Goal: Information Seeking & Learning: Find specific fact

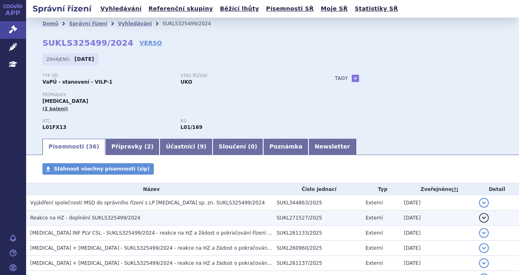
scroll to position [41, 0]
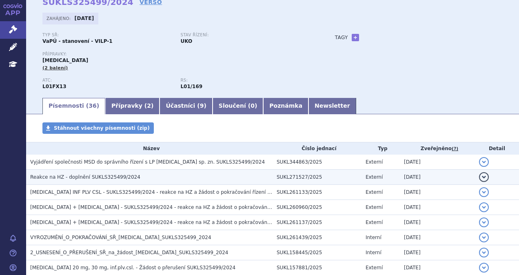
click at [153, 178] on h3 "Reakce na HZ - doplnění SUKLS325499/2024" at bounding box center [151, 177] width 242 height 8
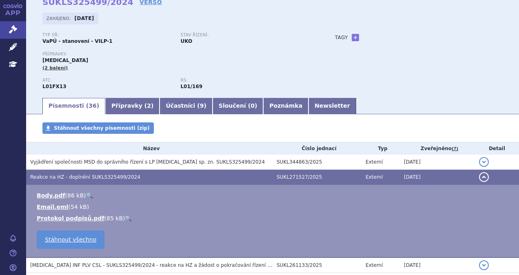
click at [153, 178] on h3 "Reakce na HZ - doplnění SUKLS325499/2024" at bounding box center [151, 177] width 242 height 8
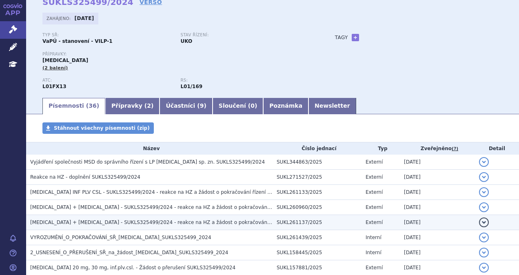
click at [146, 223] on span "[MEDICAL_DATA] + [MEDICAL_DATA] - SUKLS325499/2024 - reakce na HZ a žádost o po…" at bounding box center [186, 222] width 312 height 6
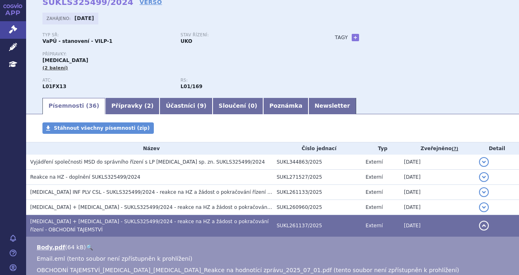
scroll to position [82, 0]
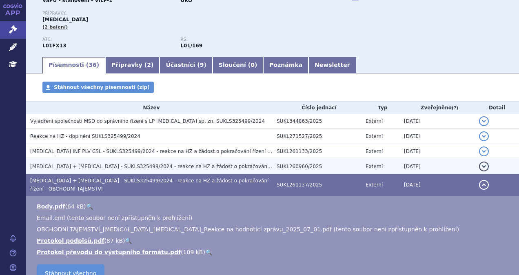
click at [153, 166] on span "[MEDICAL_DATA] + [MEDICAL_DATA] - SUKLS325499/2024 - reakce na HZ a žádost o po…" at bounding box center [156, 167] width 253 height 6
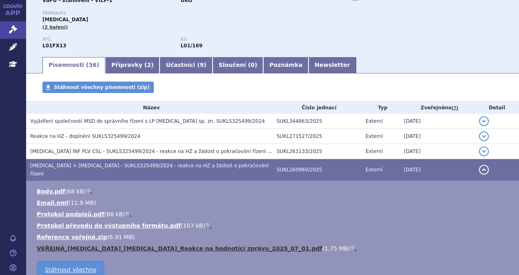
click at [142, 245] on link "VEŘEJNÁ_[MEDICAL_DATA]_[MEDICAL_DATA]_Reakce na hodnotící zprávu_2025_07_01.pdf" at bounding box center [179, 248] width 285 height 7
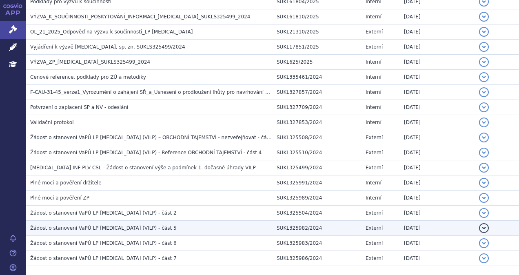
scroll to position [575, 0]
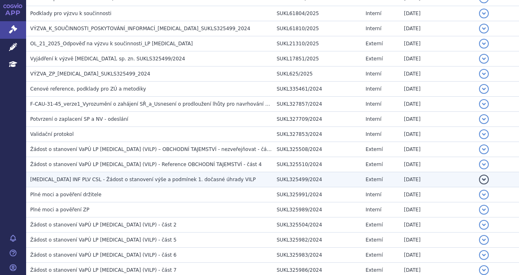
click at [116, 177] on span "PADCEV INF PLV CSL - Žádost o stanovení výše a podmínek 1. dočasné úhrady VILP" at bounding box center [143, 180] width 226 height 6
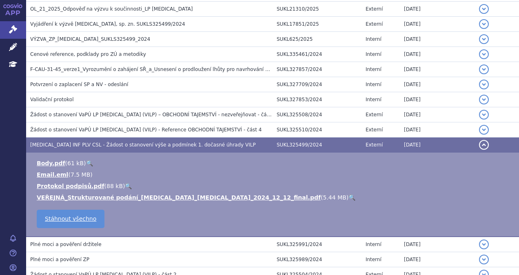
scroll to position [508, 0]
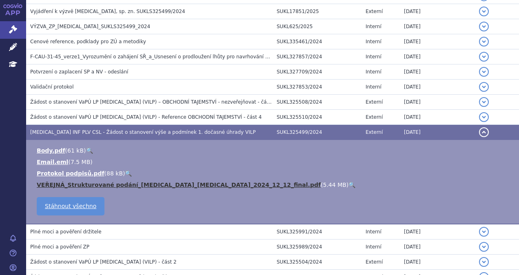
click at [118, 181] on link "VEŘEJNÁ_Strukturované podání_Padcev_Keytruda_2024_12_12_final.pdf" at bounding box center [179, 184] width 284 height 7
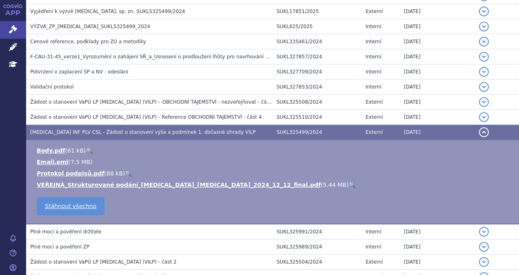
click at [199, 129] on span "PADCEV INF PLV CSL - Žádost o stanovení výše a podmínek 1. dočasné úhrady VILP" at bounding box center [143, 132] width 226 height 6
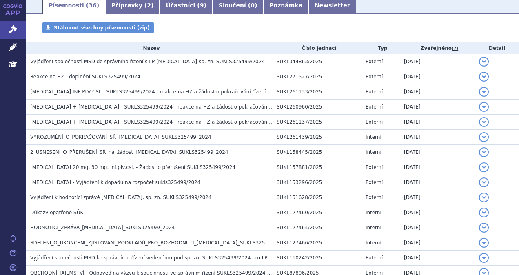
scroll to position [0, 0]
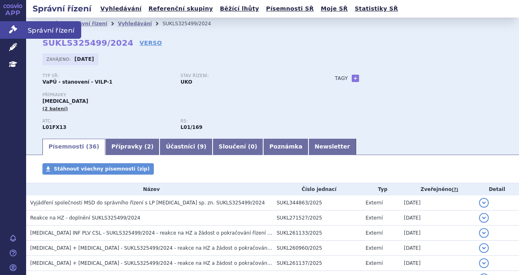
click at [11, 32] on icon at bounding box center [13, 29] width 8 height 8
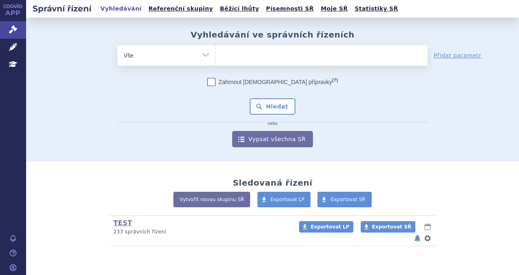
click at [182, 57] on select "Vše Spisová značka Typ SŘ Přípravek/SUKL kód Účastník/Držitel" at bounding box center [166, 54] width 98 height 18
select select "filter-procedure-type"
click at [117, 45] on select "Vše Spisová značka Typ SŘ Přípravek/SUKL kód Účastník/Držitel" at bounding box center [166, 54] width 98 height 18
click at [226, 61] on ul at bounding box center [322, 53] width 212 height 17
click at [216, 61] on select at bounding box center [215, 55] width 0 height 20
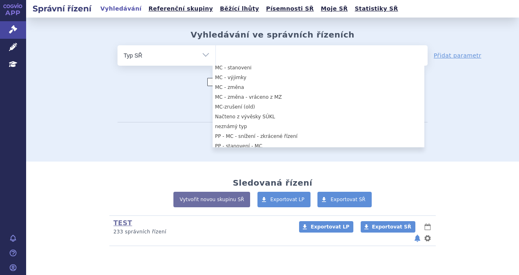
scroll to position [367, 0]
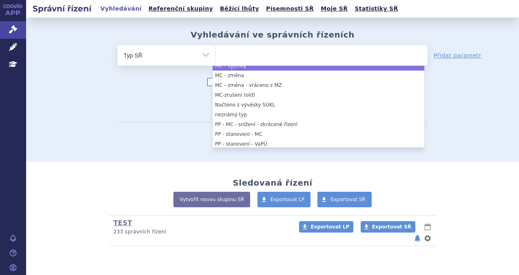
click at [169, 61] on select "Vše Spisová značka Typ SŘ Přípravek/SUKL kód Účastník/Držitel" at bounding box center [166, 54] width 98 height 18
select select "cd15b77b-8e2f-40a1-9c75-a8b1b9c41343"
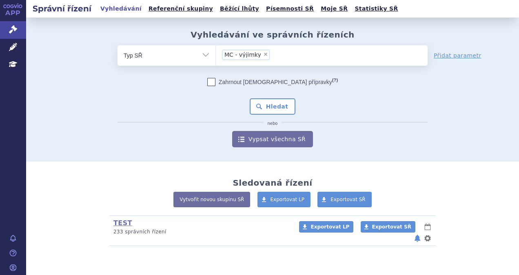
click at [169, 59] on select "Vše Spisová značka Typ SŘ Přípravek/SUKL kód Účastník/Držitel" at bounding box center [166, 54] width 98 height 18
click at [16, 42] on link "Léčivé přípravky" at bounding box center [13, 47] width 26 height 17
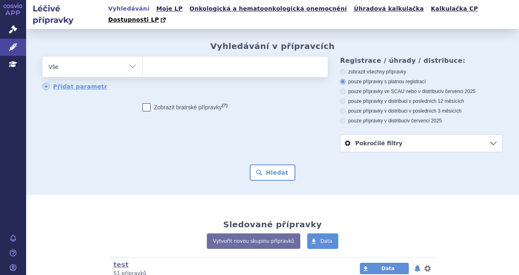
click at [93, 57] on select "Vše Přípravek/SUKL kód MAH VPOIS ATC/Aktivní látka Léková forma Síla" at bounding box center [92, 66] width 100 height 18
click at [225, 61] on ul at bounding box center [234, 65] width 183 height 17
click at [143, 61] on select at bounding box center [142, 66] width 0 height 20
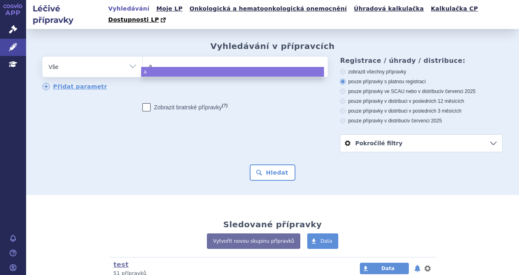
type input "av"
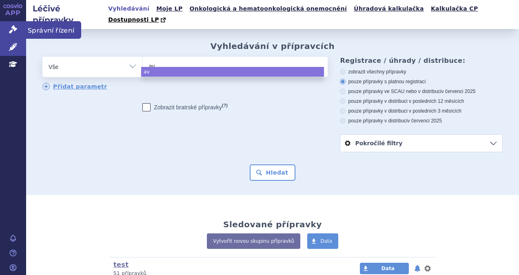
select select "av"
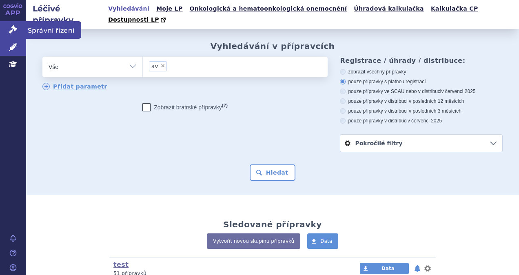
click at [10, 29] on icon at bounding box center [13, 29] width 8 height 8
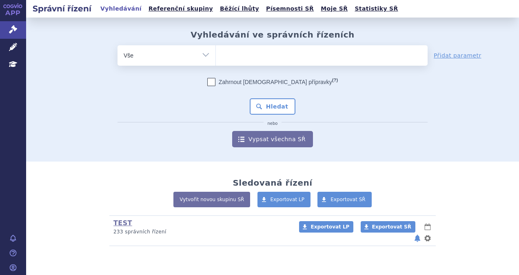
click at [254, 54] on ul at bounding box center [322, 53] width 212 height 17
click at [216, 54] on select at bounding box center [215, 55] width 0 height 20
type input "av"
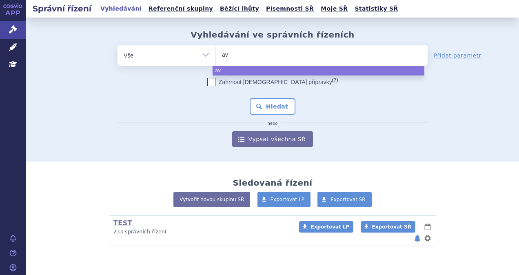
type input "ave"
type input "avel"
type input "avelu"
type input "avelumab"
select select "avelumab"
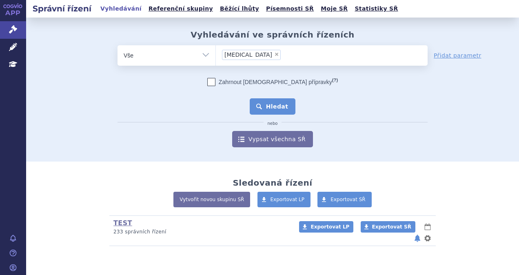
click at [274, 104] on button "Hledat" at bounding box center [273, 106] width 46 height 16
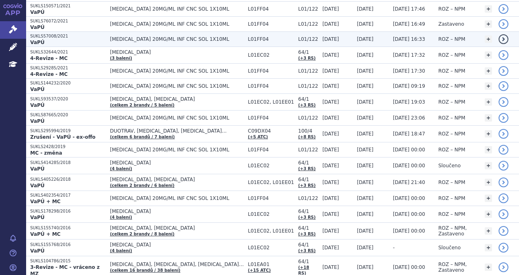
scroll to position [82, 0]
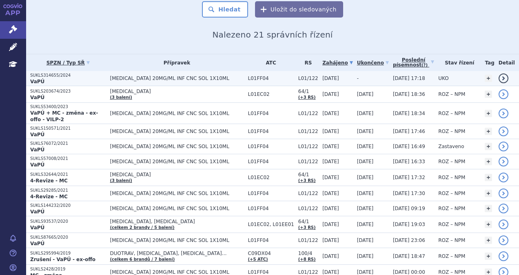
click at [104, 77] on p "SUKLS314655/2024" at bounding box center [67, 76] width 75 height 6
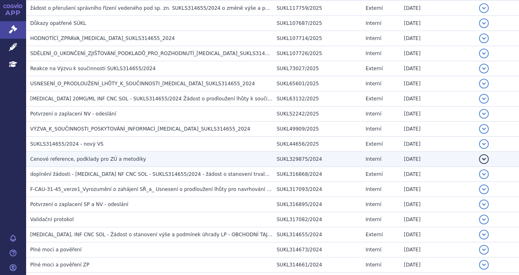
scroll to position [531, 0]
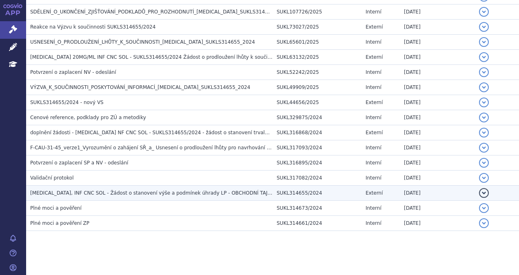
click at [144, 190] on span "BAVENCIO, INF CNC SOL - Žádost o stanovení výše a podmínek úhrady LP - OBCHODNÍ…" at bounding box center [157, 193] width 255 height 6
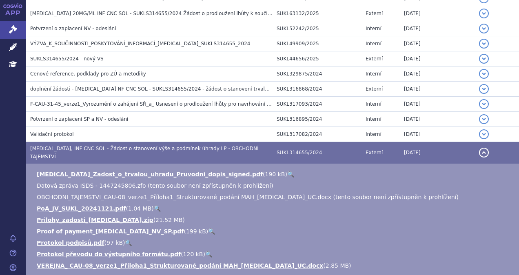
scroll to position [612, 0]
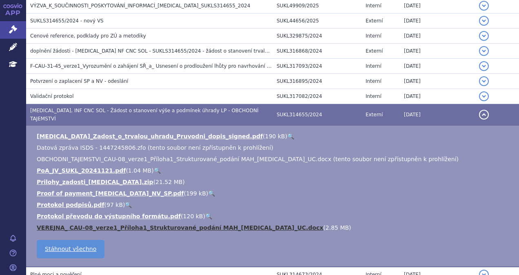
click at [136, 224] on link "VEREJNA_ CAU-08_verze1_Příloha1_Strukturované_podání MAH_Bavencio_UC.docx" at bounding box center [180, 227] width 286 height 7
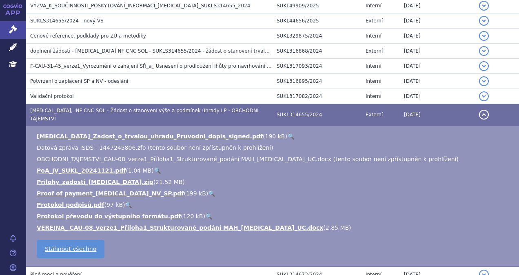
click at [219, 110] on span "BAVENCIO, INF CNC SOL - Žádost o stanovení výše a podmínek úhrady LP - OBCHODNÍ…" at bounding box center [144, 115] width 228 height 14
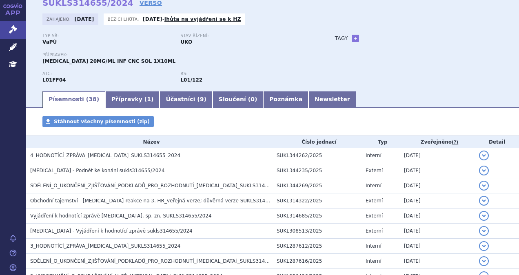
scroll to position [0, 0]
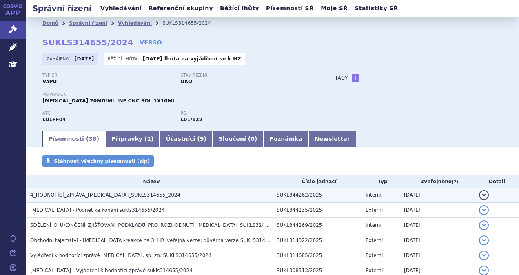
click at [100, 197] on span "4_HODNOTÍCÍ_ZPRÁVA_BAVENCIO_SUKLS314655_2024" at bounding box center [105, 195] width 150 height 6
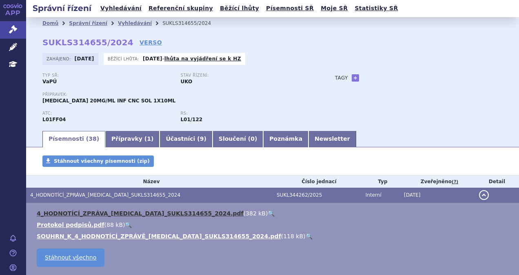
click at [103, 213] on link "4_HODNOTÍCÍ_ZPRÁVA_BAVENCIO_SUKLS314655_2024.pdf" at bounding box center [140, 213] width 207 height 7
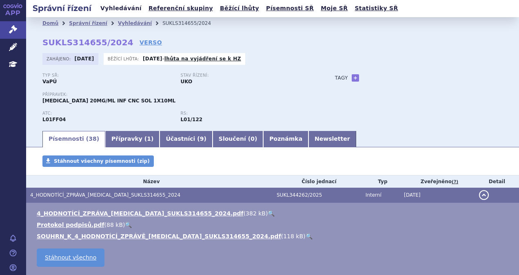
click at [115, 7] on link "Vyhledávání" at bounding box center [121, 8] width 46 height 11
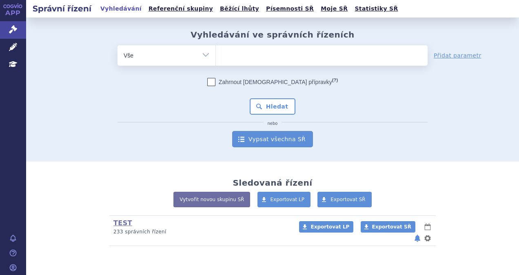
click at [264, 135] on link "Vypsat všechna SŘ" at bounding box center [272, 139] width 81 height 16
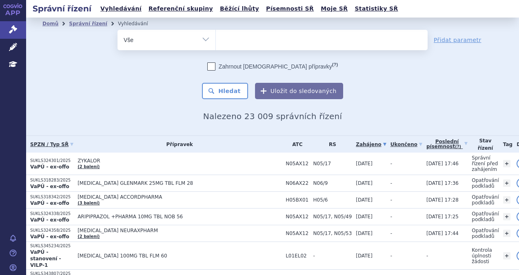
click at [167, 44] on select "Vše Spisová značka Typ SŘ Přípravek/SUKL kód Účastník/Držitel" at bounding box center [166, 39] width 98 height 18
click at [217, 9] on link "Běžící lhůty" at bounding box center [239, 8] width 44 height 11
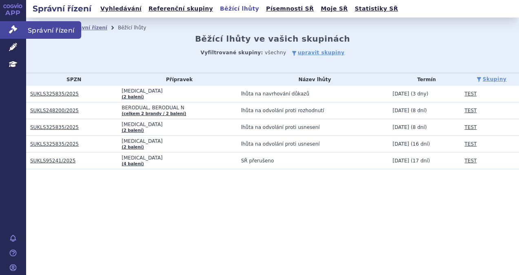
click at [9, 30] on icon at bounding box center [13, 29] width 8 height 8
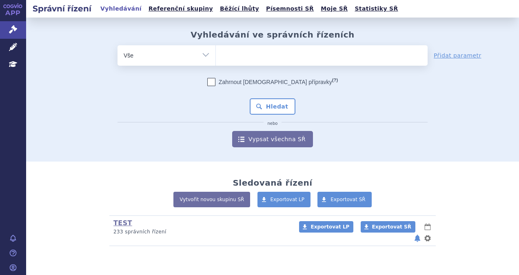
click at [182, 53] on select "Vše Spisová značka Typ SŘ Přípravek/SUKL kód Účastník/Držitel" at bounding box center [166, 54] width 98 height 18
click at [294, 55] on ul at bounding box center [322, 53] width 212 height 17
click at [216, 55] on select at bounding box center [215, 55] width 0 height 20
type input "vy"
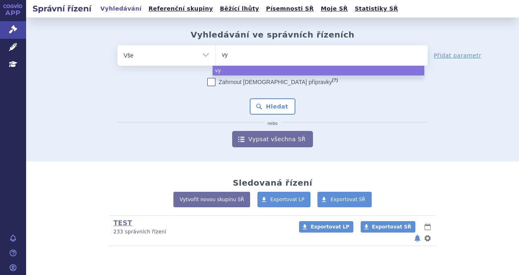
type input "vyg"
type input "vygar"
type input "vygart"
select select "vygart"
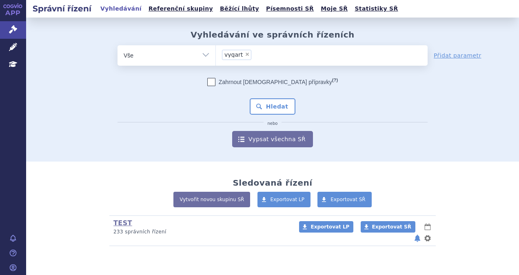
type input "vygart"
select select
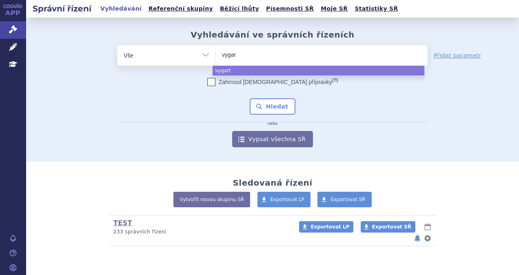
type input "vyga"
type input "vyg"
type input "v"
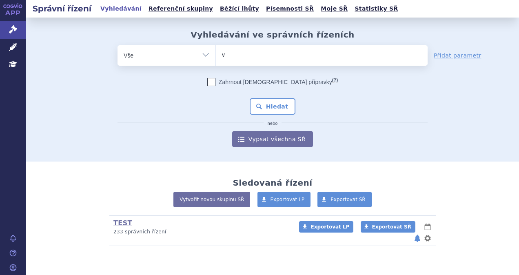
type input "vy"
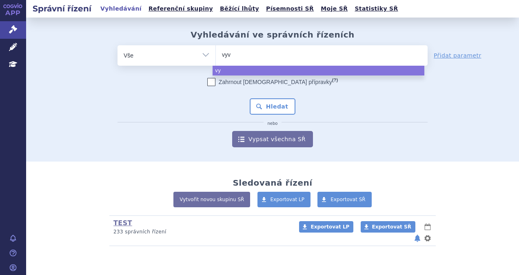
type input "vyvg"
type input "vyvga"
type input "vyvgart"
select select "vyvgart"
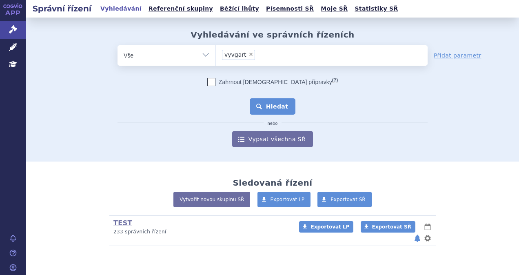
click at [280, 110] on button "Hledat" at bounding box center [273, 106] width 46 height 16
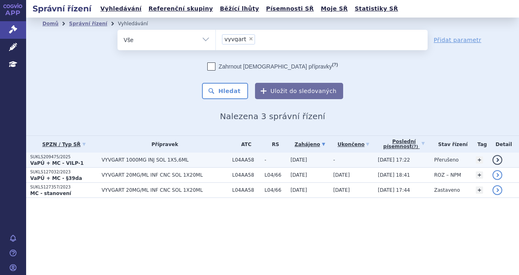
click at [143, 162] on span "VYVGART 1000MG INJ SOL 1X5,6ML" at bounding box center [165, 160] width 126 height 6
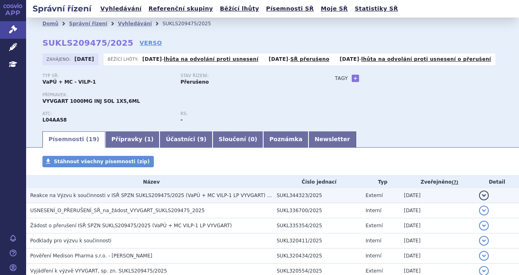
click at [136, 194] on span "Reakce na Výzvu k součinnosti v ISŘ SPZN SUKLS209475/2025 (VaPÚ + MC VILP-1 LP …" at bounding box center [153, 195] width 247 height 6
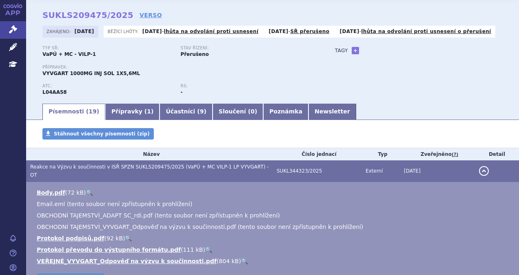
scroll to position [41, 0]
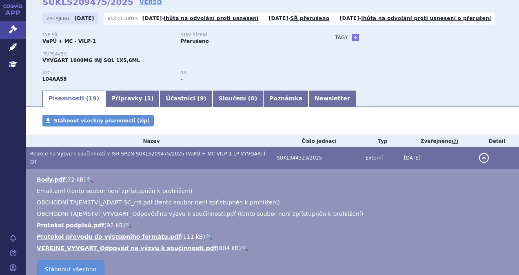
click at [85, 244] on li "VEŘEJNÉ_VYVGART_Odpověď na výzvu k součinnosti.pdf ( 804 kB ) 🔍" at bounding box center [274, 248] width 474 height 8
click at [168, 245] on link "VEŘEJNÉ_VYVGART_Odpověď na výzvu k součinnosti.pdf" at bounding box center [127, 248] width 180 height 7
click at [263, 152] on h3 "Reakce na Výzvu k součinnosti v ISŘ SPZN SUKLS209475/2025 (VaPÚ + MC VILP-1 LP …" at bounding box center [151, 158] width 242 height 16
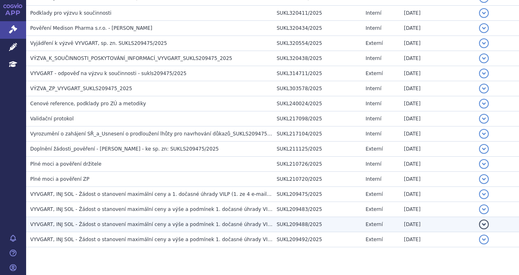
scroll to position [246, 0]
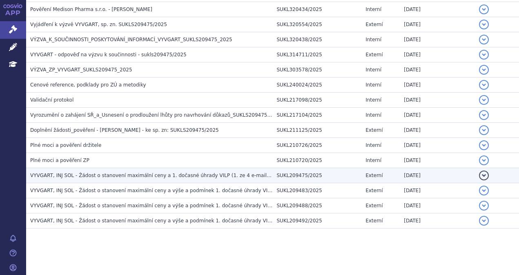
click at [154, 172] on span "VYVGART, INJ SOL - Žádost o stanovení maximální ceny a 1. dočasné úhrady VILP (…" at bounding box center [192, 175] width 325 height 6
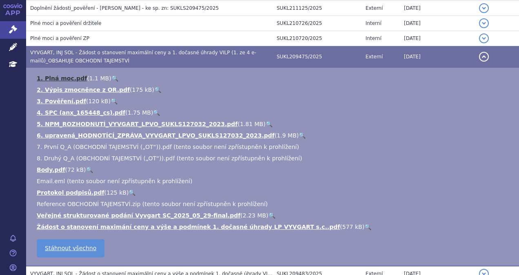
scroll to position [369, 0]
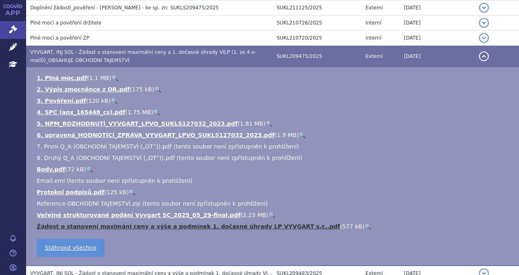
click at [101, 223] on link "Žádost o stanovení maximání ceny a výše a podmínek 1. dočasné úhrady LP VYVGART…" at bounding box center [188, 226] width 303 height 7
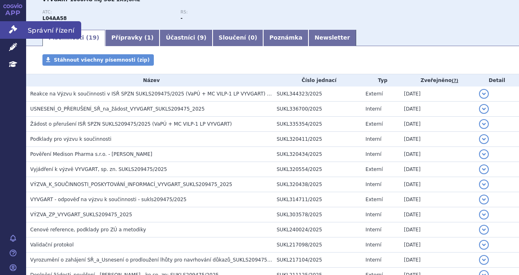
scroll to position [84, 0]
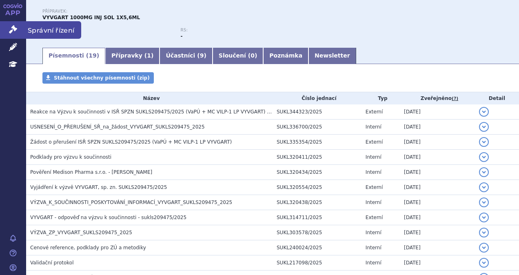
click at [15, 27] on icon at bounding box center [13, 29] width 8 height 8
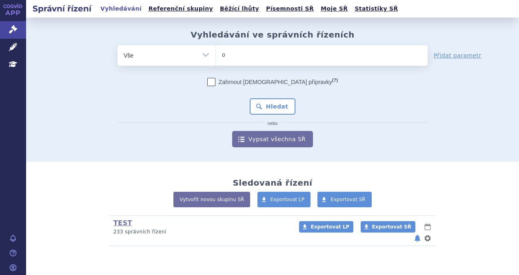
type input "of"
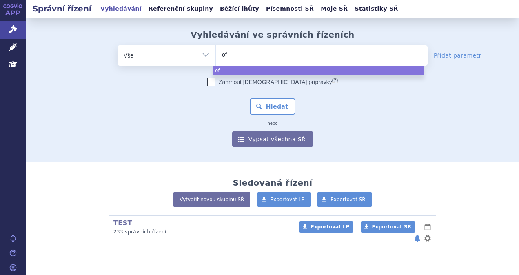
type input "ofe"
type input "[MEDICAL_DATA]"
select select "[MEDICAL_DATA]"
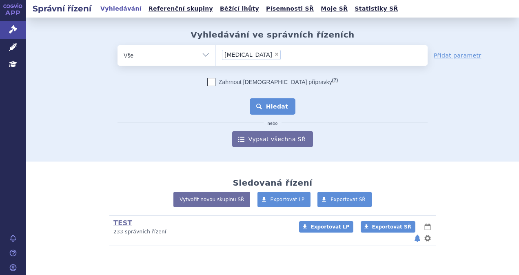
click at [263, 101] on button "Hledat" at bounding box center [273, 106] width 46 height 16
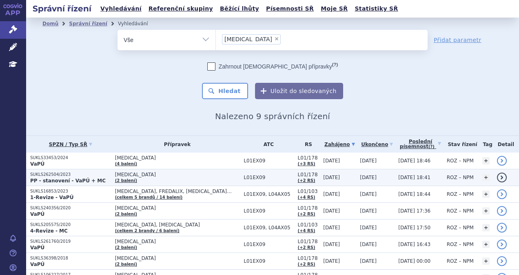
scroll to position [59, 0]
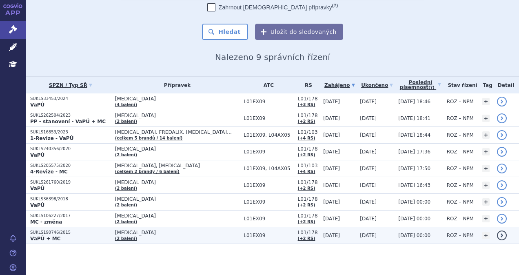
click at [67, 236] on p "VaPÚ + MC" at bounding box center [70, 238] width 81 height 7
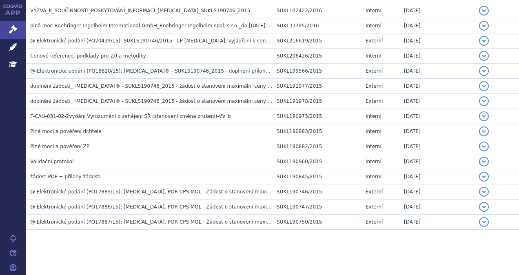
scroll to position [359, 0]
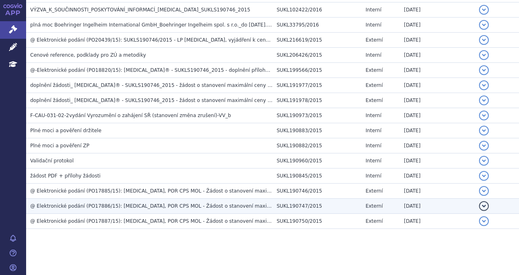
click at [102, 199] on td "@ Elektronické podání (PO17886/15): [MEDICAL_DATA], POR CPS MOL - Žádost o stan…" at bounding box center [149, 206] width 246 height 15
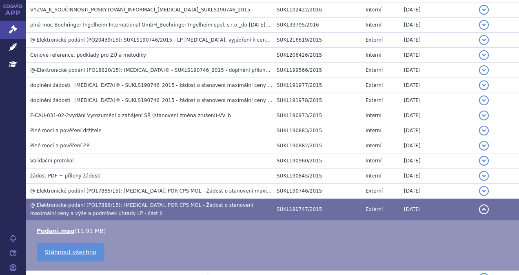
click at [100, 202] on span "@ Elektronické podání (PO17886/15): [MEDICAL_DATA], POR CPS MOL - Žádost o stan…" at bounding box center [141, 209] width 223 height 14
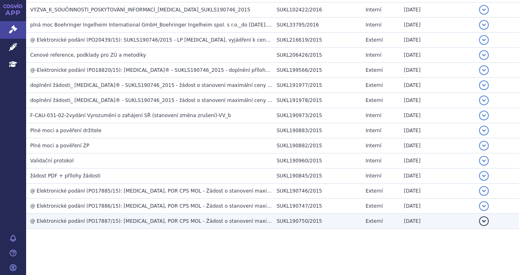
click at [99, 214] on td "@ Elektronické podání (PO17887/15): [MEDICAL_DATA], POR CPS MOL - Žádost o stan…" at bounding box center [149, 221] width 246 height 15
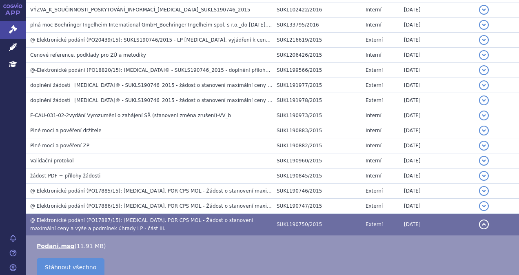
click at [98, 217] on span "@ Elektronické podání (PO17887/15): [MEDICAL_DATA], POR CPS MOL - Žádost o stan…" at bounding box center [141, 224] width 223 height 14
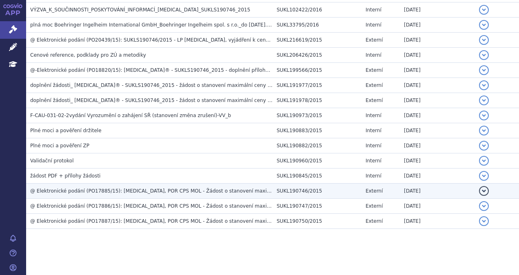
click at [101, 192] on h3 "@ Elektronické podání (PO17885/15): [MEDICAL_DATA], POR CPS MOL - Žádost o stan…" at bounding box center [151, 191] width 242 height 8
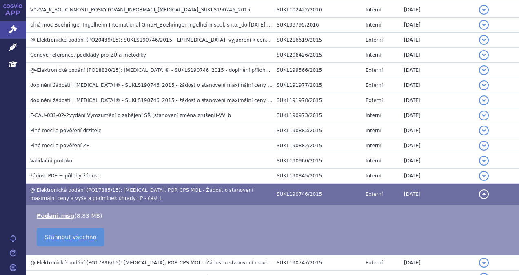
click at [101, 192] on h3 "@ Elektronické podání (PO17885/15): [MEDICAL_DATA], POR CPS MOL - Žádost o stan…" at bounding box center [151, 194] width 242 height 16
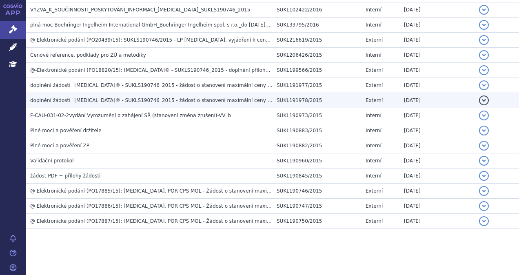
click at [122, 97] on span "doplnění žádosti_ [MEDICAL_DATA]® - SUKLS190746_2015 - žádost o stanovení maxim…" at bounding box center [203, 100] width 347 height 6
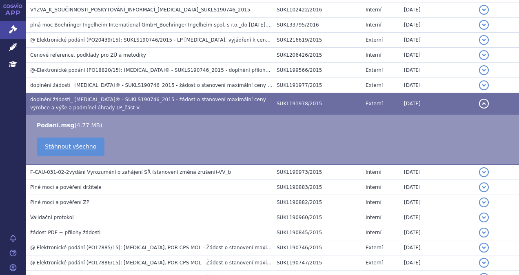
click at [122, 97] on span "doplnění žádosti_ [MEDICAL_DATA]® - SUKLS190746_2015 - žádost o stanovení maxim…" at bounding box center [148, 104] width 236 height 14
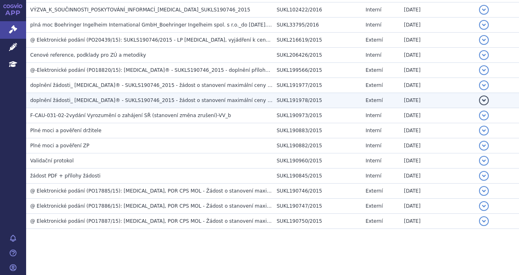
click at [123, 93] on td "doplnění žádosti_ [MEDICAL_DATA]® - SUKLS190746_2015 - žádost o stanovení maxim…" at bounding box center [149, 100] width 246 height 15
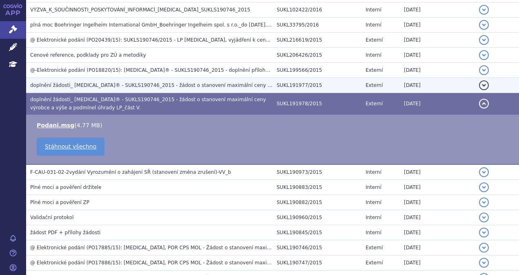
click at [123, 86] on span "doplnění žádosti_ [MEDICAL_DATA]® - SUKLS190746_2015 - žádost o stanovení maxim…" at bounding box center [204, 85] width 349 height 6
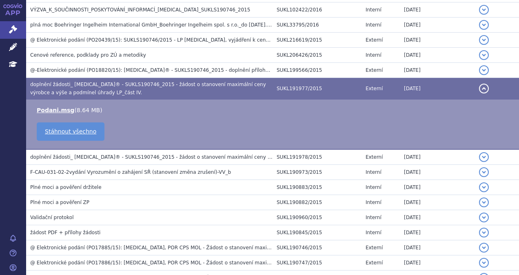
click at [123, 86] on h3 "doplnění žádosti_ [MEDICAL_DATA]® - SUKLS190746_2015 - žádost o stanovení maxim…" at bounding box center [151, 88] width 242 height 16
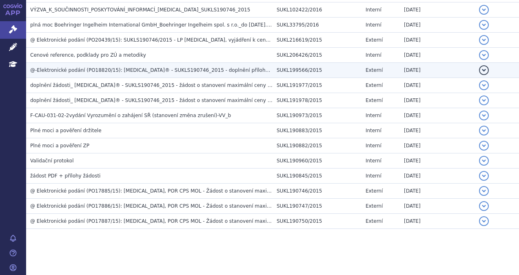
click at [130, 68] on span "@-Elektronické podání (PO18820/15): [MEDICAL_DATA]® - SUKLS190746_2015 - doplně…" at bounding box center [194, 70] width 328 height 6
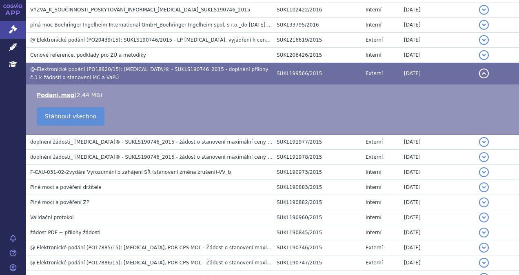
click at [130, 68] on span "@-Elektronické podání (PO18820/15): [MEDICAL_DATA]® - SUKLS190746_2015 - doplně…" at bounding box center [149, 73] width 238 height 14
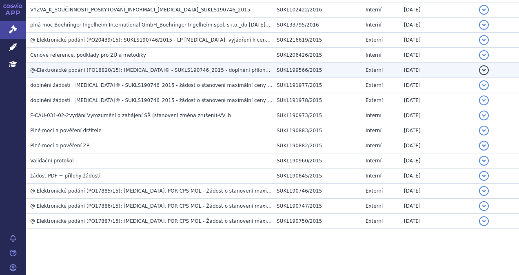
click at [151, 67] on span "@-Elektronické podání (PO18820/15): [MEDICAL_DATA]® - SUKLS190746_2015 - doplně…" at bounding box center [194, 70] width 328 height 6
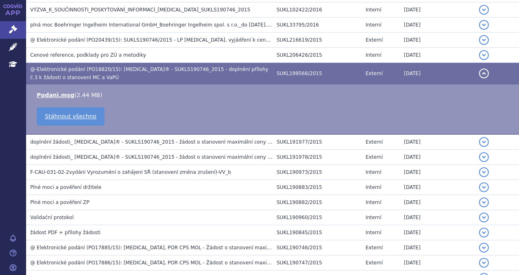
click at [151, 66] on span "@-Elektronické podání (PO18820/15): [MEDICAL_DATA]® - SUKLS190746_2015 - doplně…" at bounding box center [149, 73] width 238 height 14
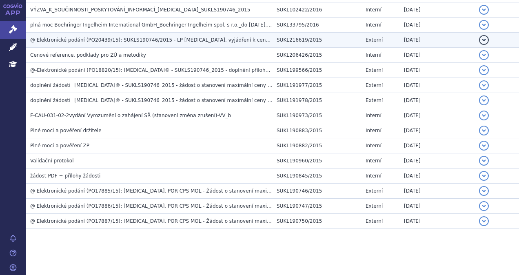
click at [153, 38] on span "@ Elektronické podání (PO20439/15): SUKLS190746/2015 - LP [MEDICAL_DATA], vyjád…" at bounding box center [168, 40] width 277 height 6
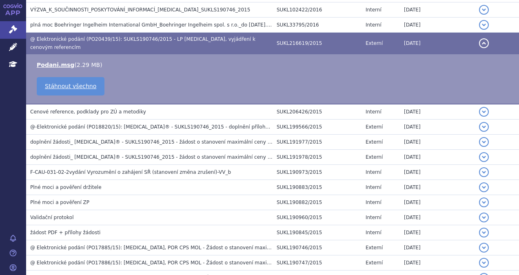
click at [153, 38] on span "@ Elektronické podání (PO20439/15): SUKLS190746/2015 - LP [MEDICAL_DATA], vyjád…" at bounding box center [142, 43] width 225 height 14
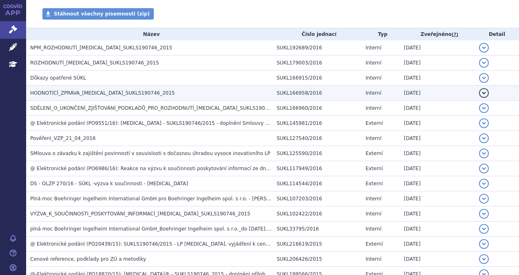
scroll to position [155, 0]
click at [124, 93] on span "HODNOTÍCÍ_ZPRÁVA_[MEDICAL_DATA]_SUKLS190746_2015" at bounding box center [102, 93] width 145 height 6
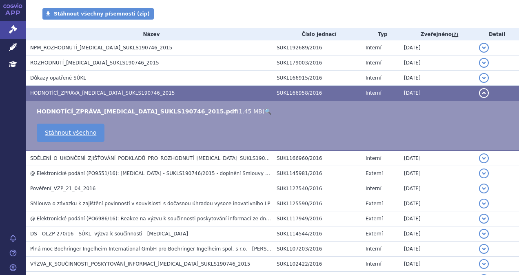
click at [124, 93] on span "HODNOTÍCÍ_ZPRÁVA_[MEDICAL_DATA]_SUKLS190746_2015" at bounding box center [102, 93] width 145 height 6
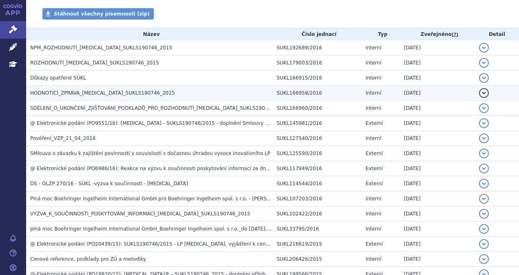
click at [124, 93] on span "HODNOTÍCÍ_ZPRÁVA_[MEDICAL_DATA]_SUKLS190746_2015" at bounding box center [102, 93] width 145 height 6
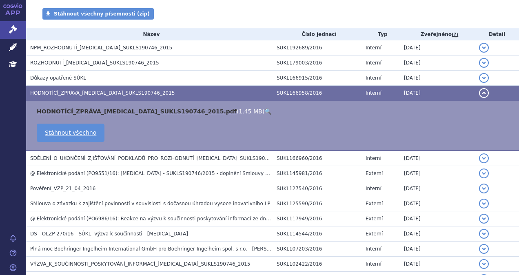
click at [109, 109] on link "HODNOTÍCÍ_ZPRÁVA_[MEDICAL_DATA]_SUKLS190746_2015.pdf" at bounding box center [137, 111] width 200 height 7
